Goal: Information Seeking & Learning: Learn about a topic

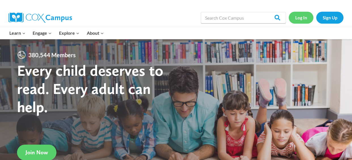
click at [295, 16] on link "Log In" at bounding box center [301, 18] width 25 height 12
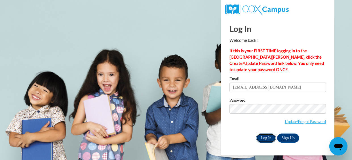
click at [263, 138] on input "Log In" at bounding box center [266, 137] width 20 height 9
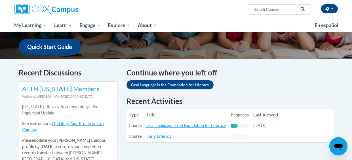
scroll to position [144, 0]
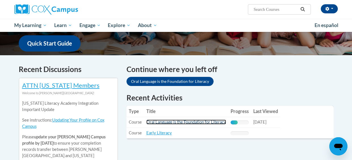
click at [207, 122] on link "Oral Language is the Foundation for Literacy" at bounding box center [187, 121] width 80 height 5
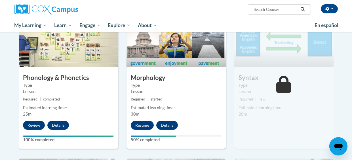
scroll to position [319, 0]
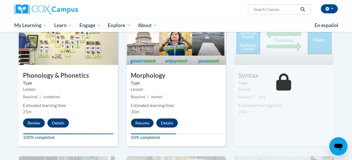
click at [146, 124] on button "Resume" at bounding box center [142, 122] width 23 height 9
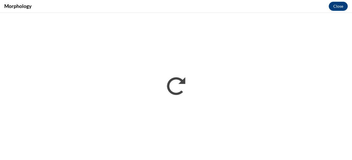
scroll to position [0, 0]
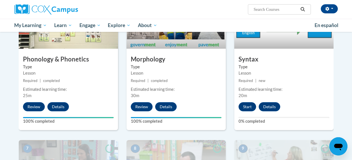
scroll to position [337, 0]
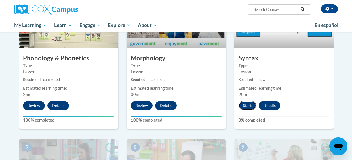
click at [246, 106] on button "Start" at bounding box center [248, 105] width 18 height 9
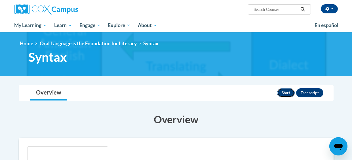
click at [288, 93] on button "Start" at bounding box center [286, 92] width 18 height 9
click at [287, 95] on button "Review" at bounding box center [284, 92] width 22 height 9
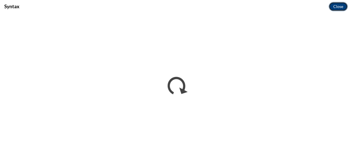
click at [341, 5] on button "Close" at bounding box center [338, 6] width 19 height 9
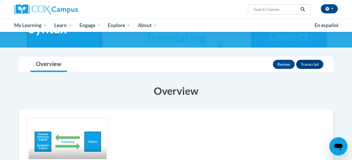
scroll to position [81, 0]
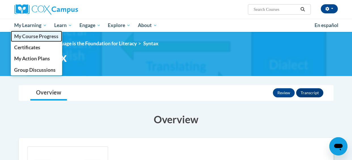
click at [48, 36] on span "My Course Progress" at bounding box center [36, 36] width 44 height 6
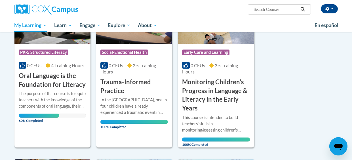
scroll to position [122, 0]
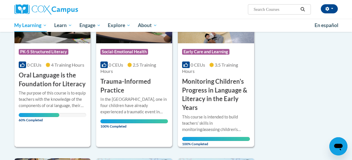
click at [43, 74] on h3 "Oral Language is the Foundation for Literacy" at bounding box center [53, 80] width 68 height 18
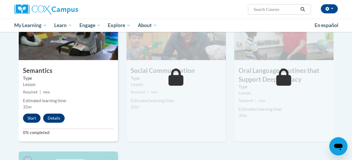
scroll to position [473, 0]
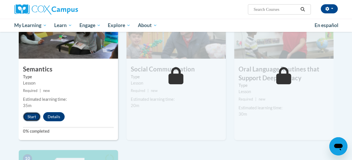
click at [30, 118] on button "Start" at bounding box center [32, 116] width 18 height 9
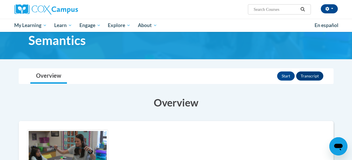
scroll to position [16, 0]
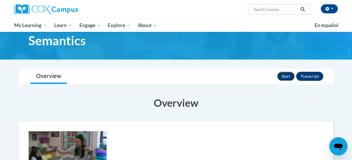
click at [287, 75] on button "Start" at bounding box center [286, 76] width 18 height 9
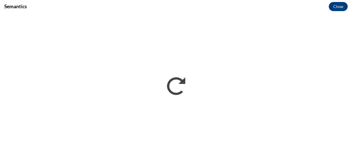
scroll to position [0, 0]
